Goal: Task Accomplishment & Management: Manage account settings

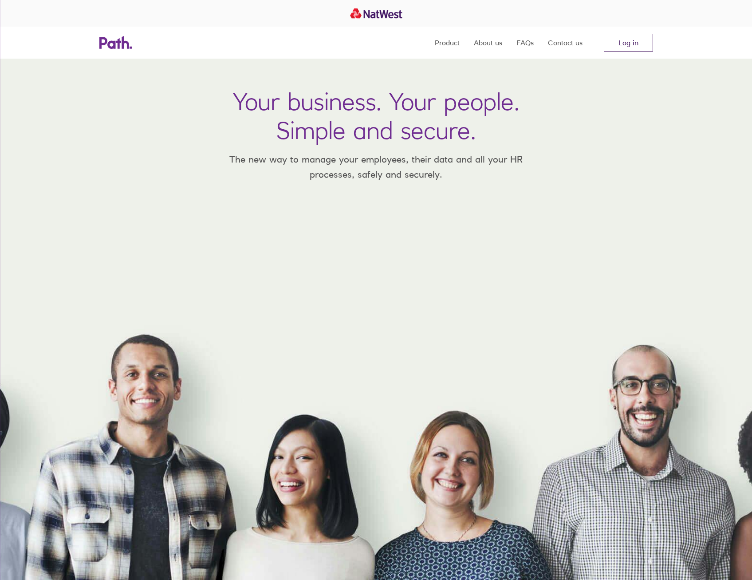
drag, startPoint x: 0, startPoint y: 0, endPoint x: 648, endPoint y: 38, distance: 648.7
click at [653, 36] on link "Log in" at bounding box center [628, 43] width 49 height 18
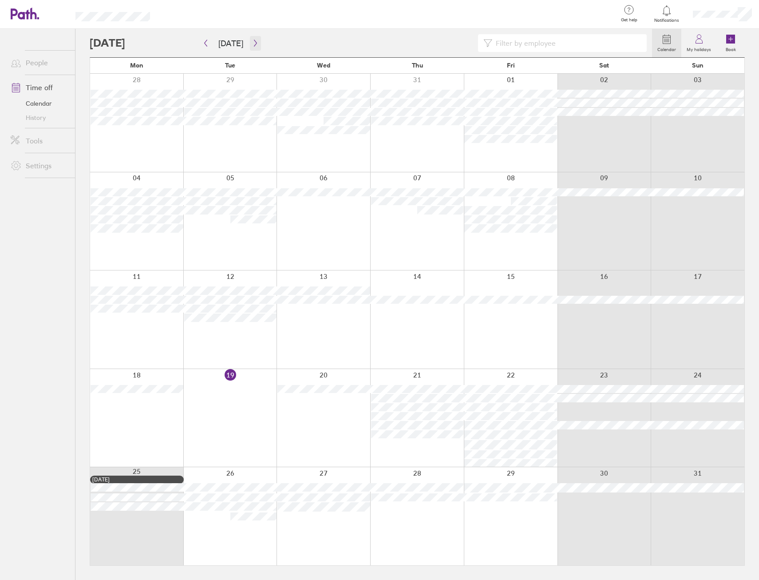
click at [252, 43] on icon "button" at bounding box center [255, 43] width 7 height 7
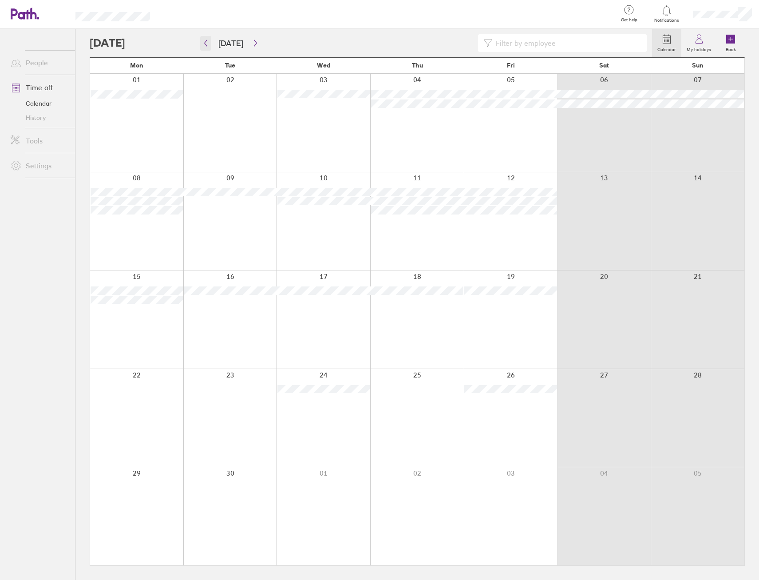
click at [209, 43] on button "button" at bounding box center [205, 43] width 11 height 15
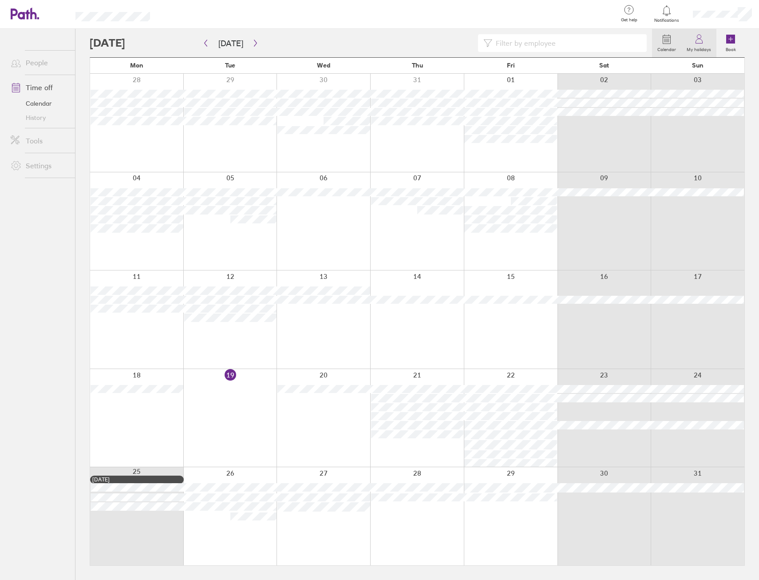
click at [705, 47] on label "My holidays" at bounding box center [698, 48] width 35 height 8
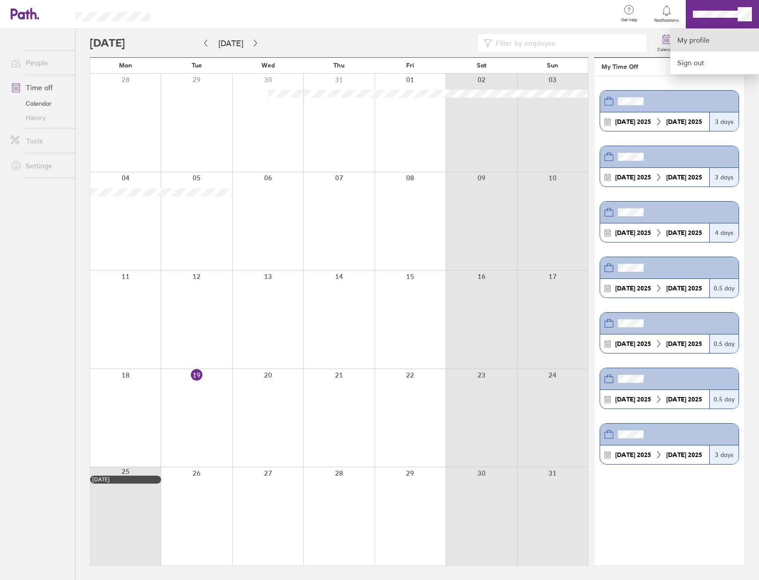
click at [707, 42] on link "My profile" at bounding box center [714, 40] width 89 height 23
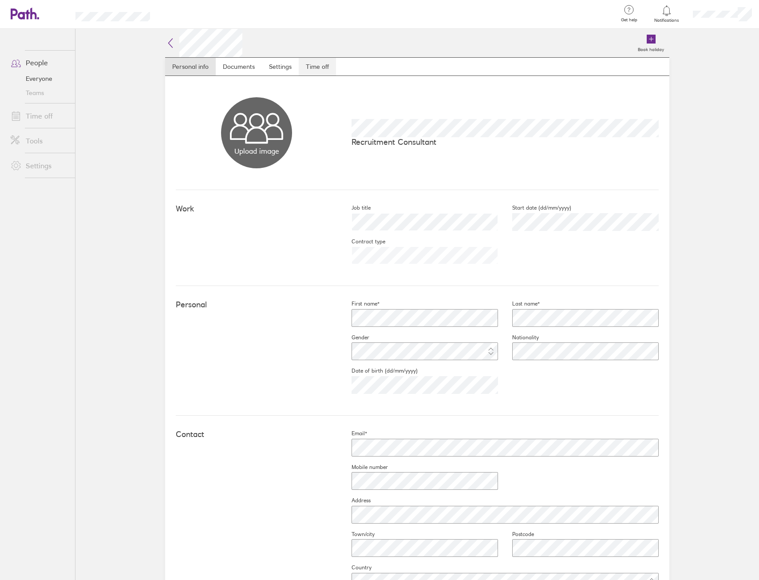
click at [320, 65] on link "Time off" at bounding box center [317, 67] width 37 height 18
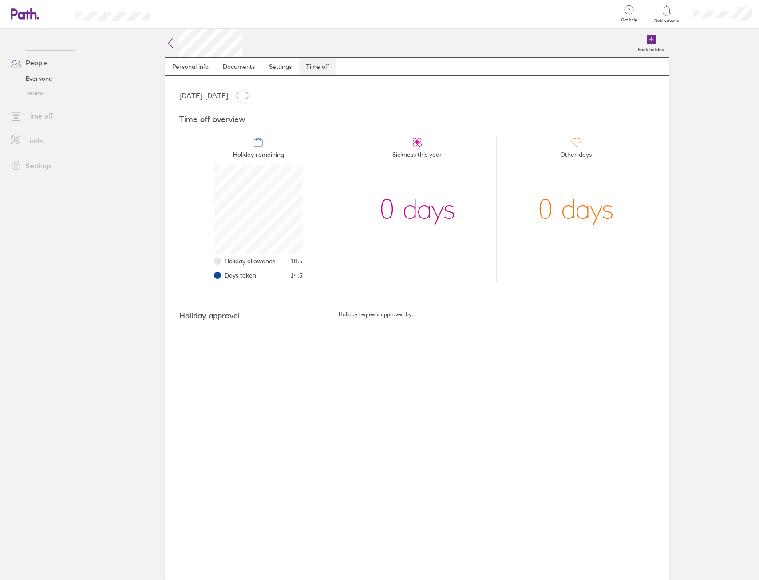
scroll to position [89, 89]
click at [164, 45] on div "Book holiday Personal info Documents Settings Time off [DATE] - [DATE] Time off…" at bounding box center [417, 304] width 533 height 551
click at [171, 41] on icon at bounding box center [171, 43] width 4 height 9
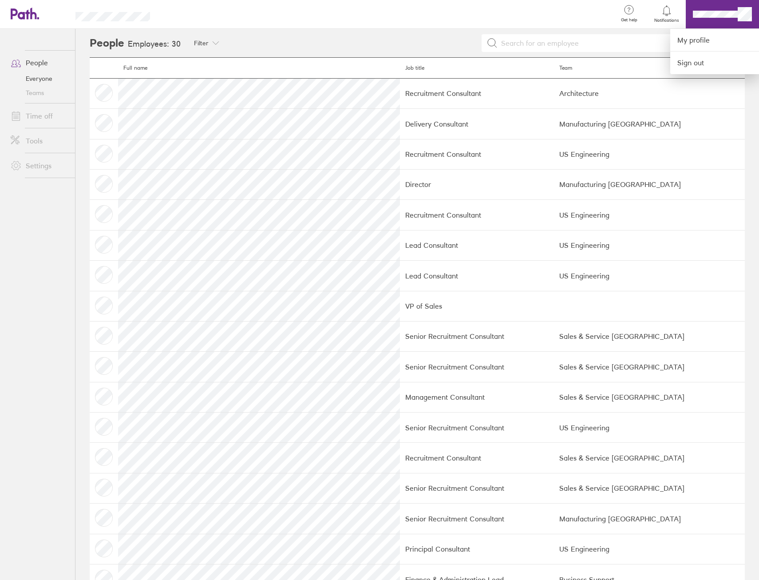
click at [60, 59] on div at bounding box center [379, 290] width 759 height 580
click at [51, 61] on link "People" at bounding box center [39, 63] width 71 height 18
click at [46, 110] on link "Time off" at bounding box center [39, 116] width 71 height 18
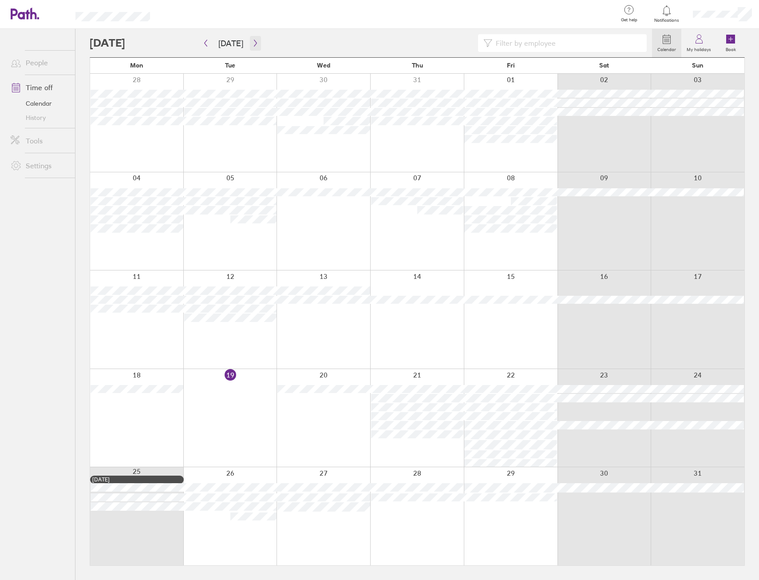
click at [250, 47] on button "button" at bounding box center [255, 43] width 11 height 15
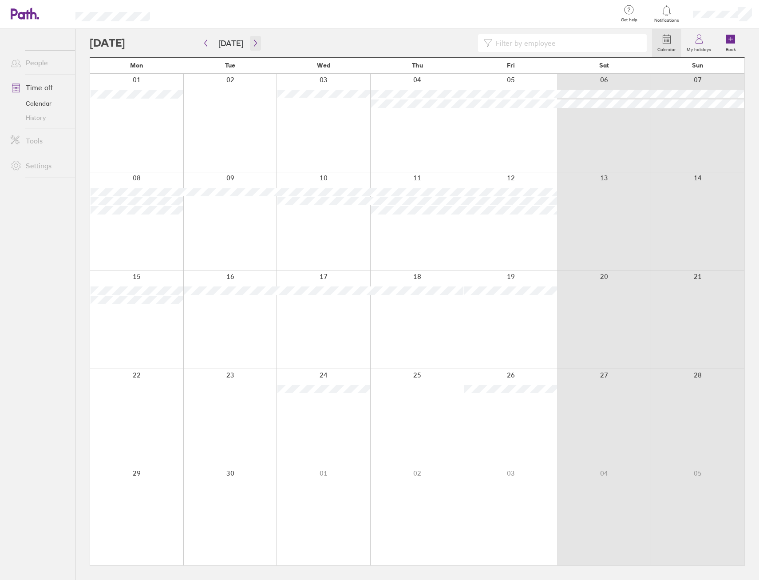
click at [250, 47] on button "button" at bounding box center [255, 43] width 11 height 15
